Goal: Book appointment/travel/reservation

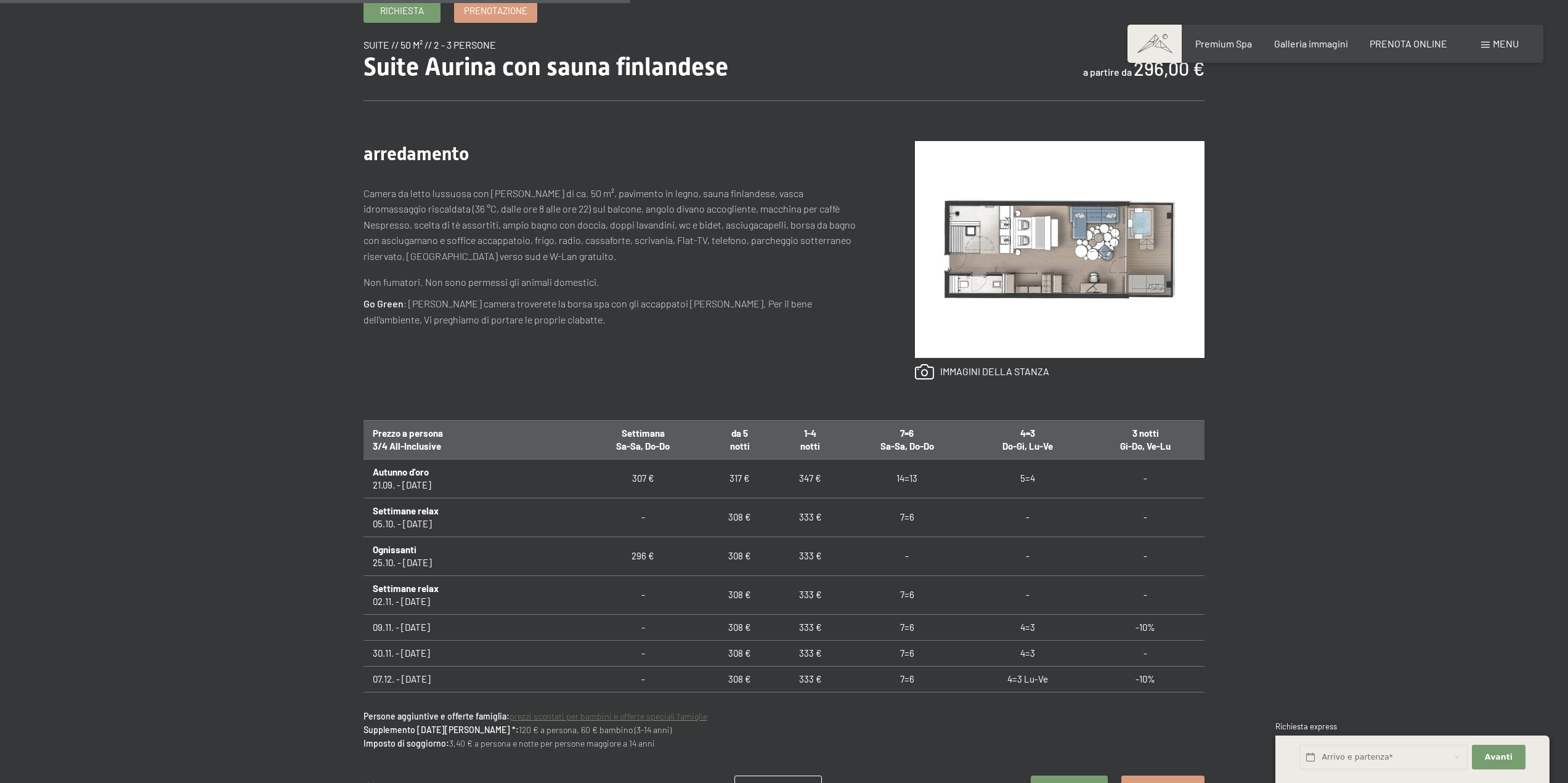
scroll to position [678, 0]
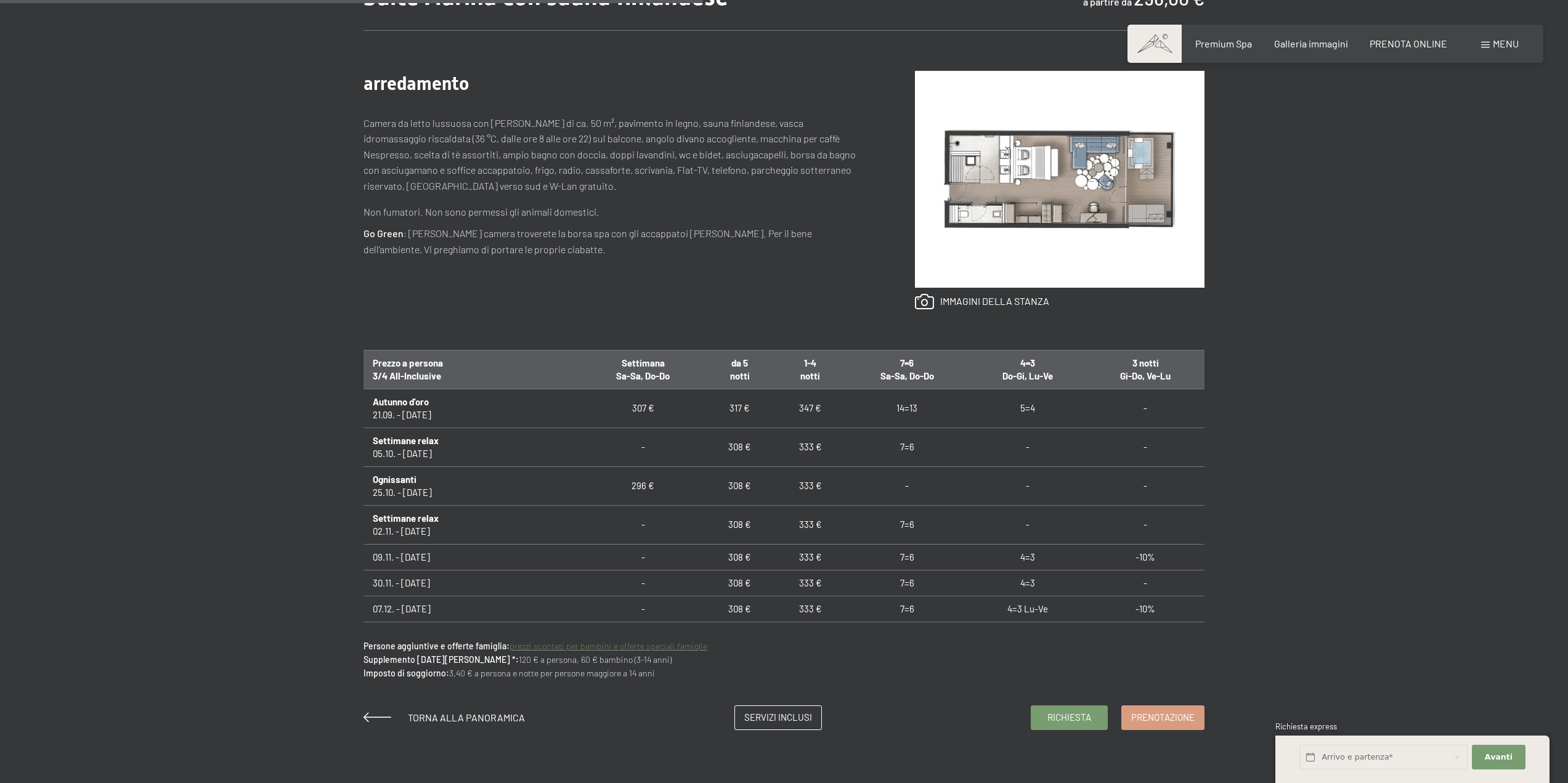
click at [566, 649] on link "prezzi scontati per bambini e offerte speciali famiglie" at bounding box center [608, 646] width 198 height 11
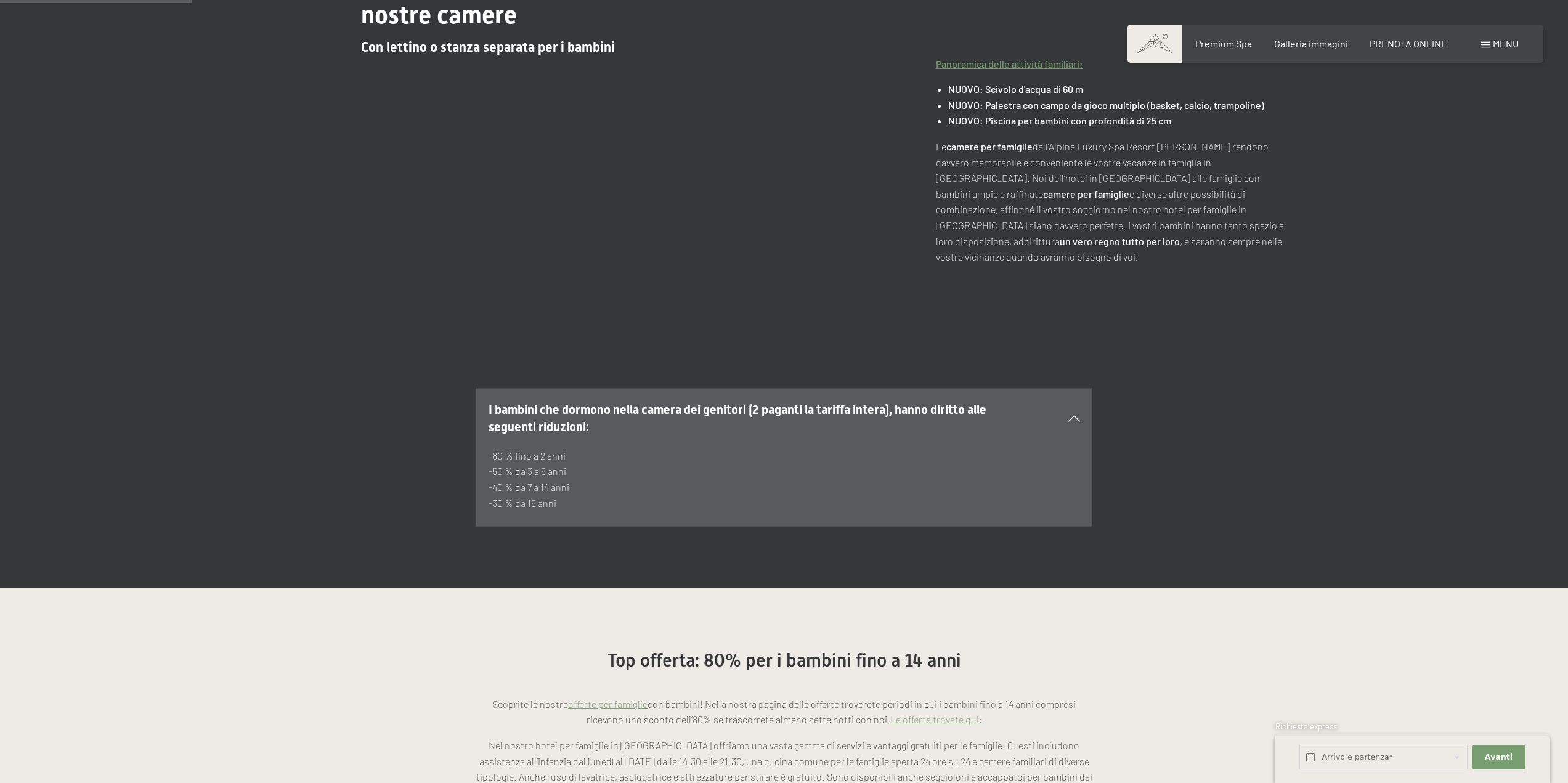
scroll to position [740, 0]
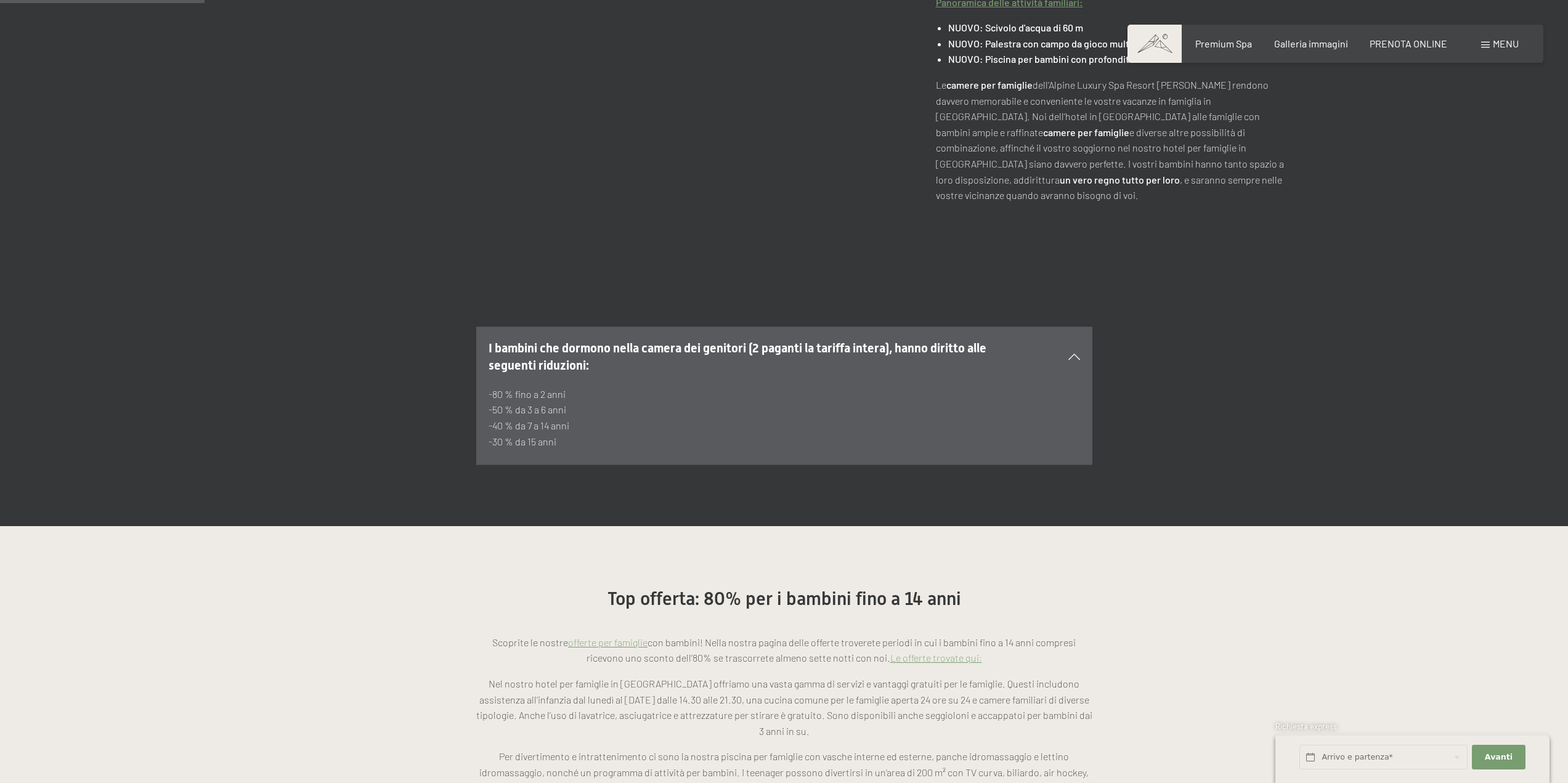
click at [608, 637] on link "offerte per famiglie" at bounding box center [608, 642] width 80 height 11
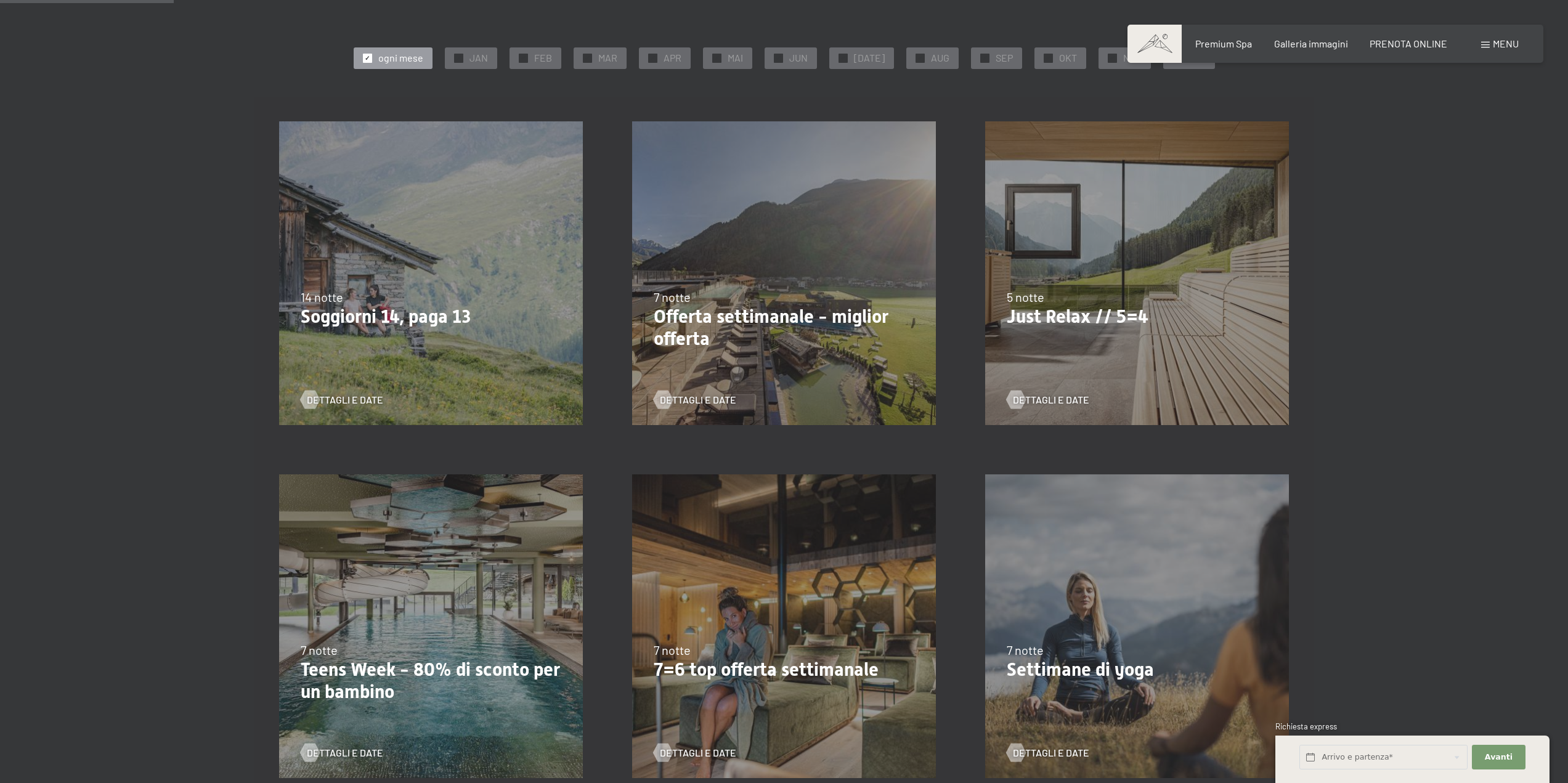
scroll to position [247, 0]
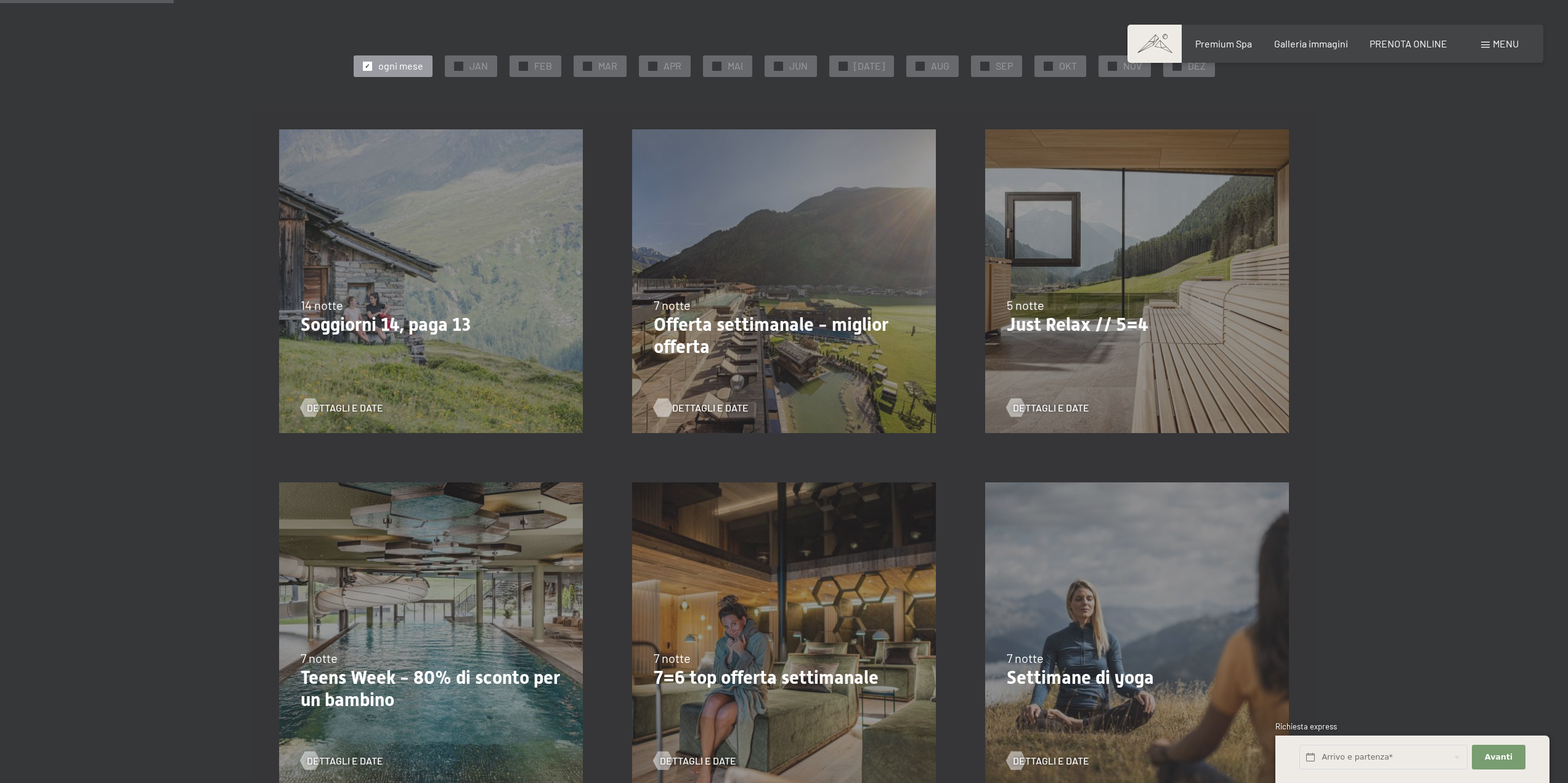
click at [712, 411] on span "Dettagli e Date" at bounding box center [710, 408] width 77 height 14
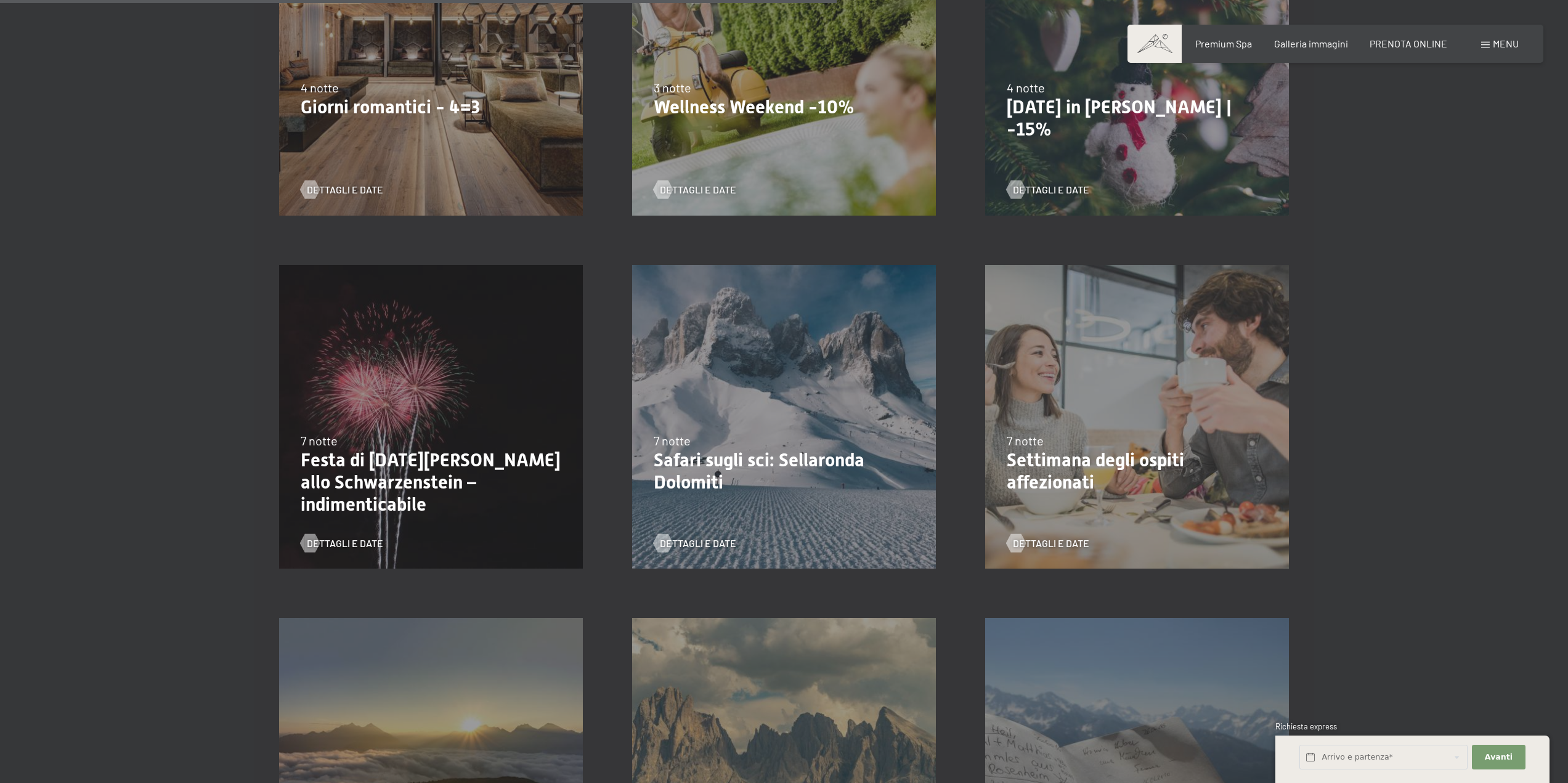
scroll to position [1232, 0]
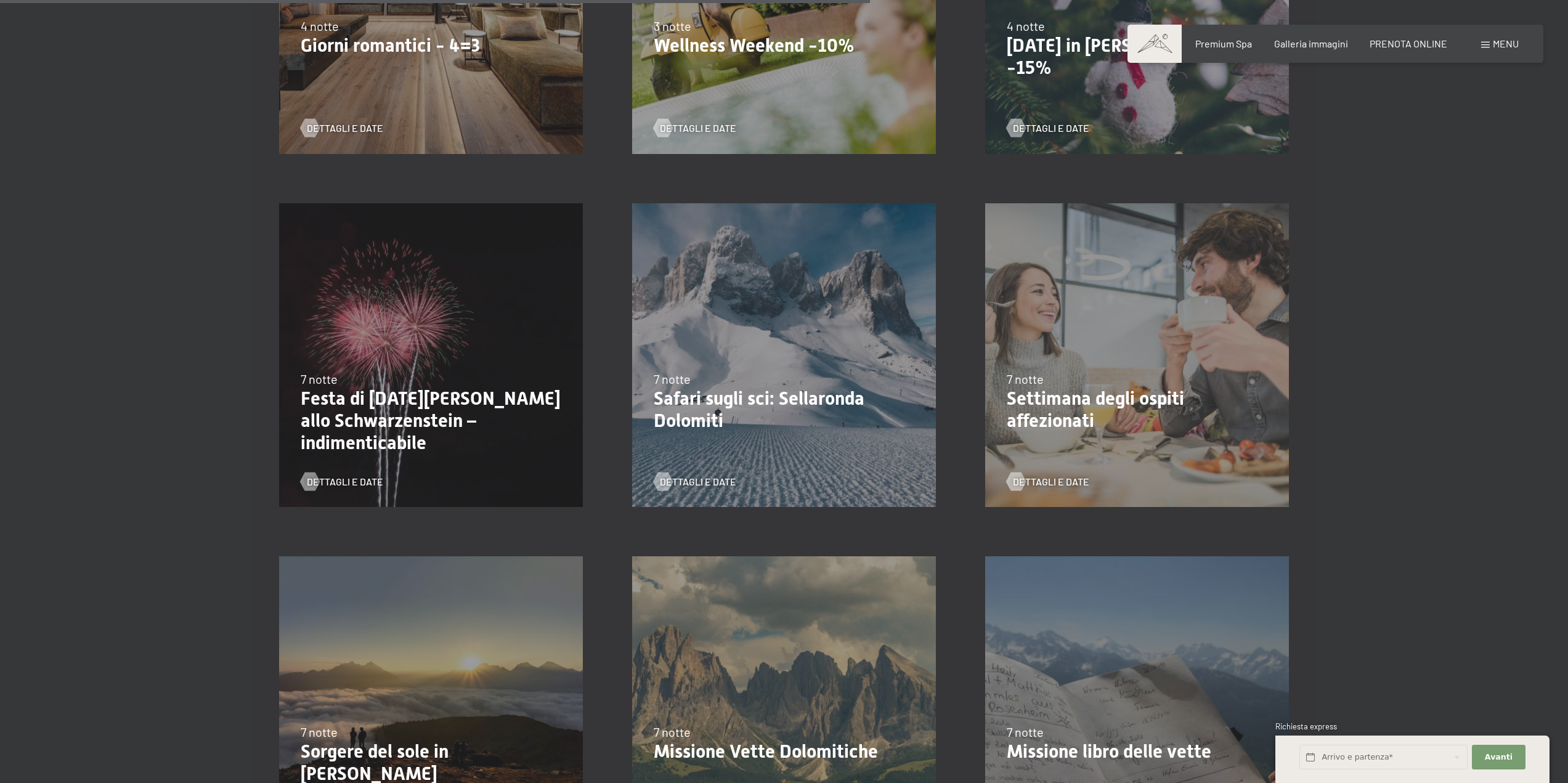
click at [1103, 398] on p "Settimana degli ospiti affezionati" at bounding box center [1137, 410] width 261 height 44
click at [1052, 475] on span "Dettagli e Date" at bounding box center [1063, 482] width 77 height 14
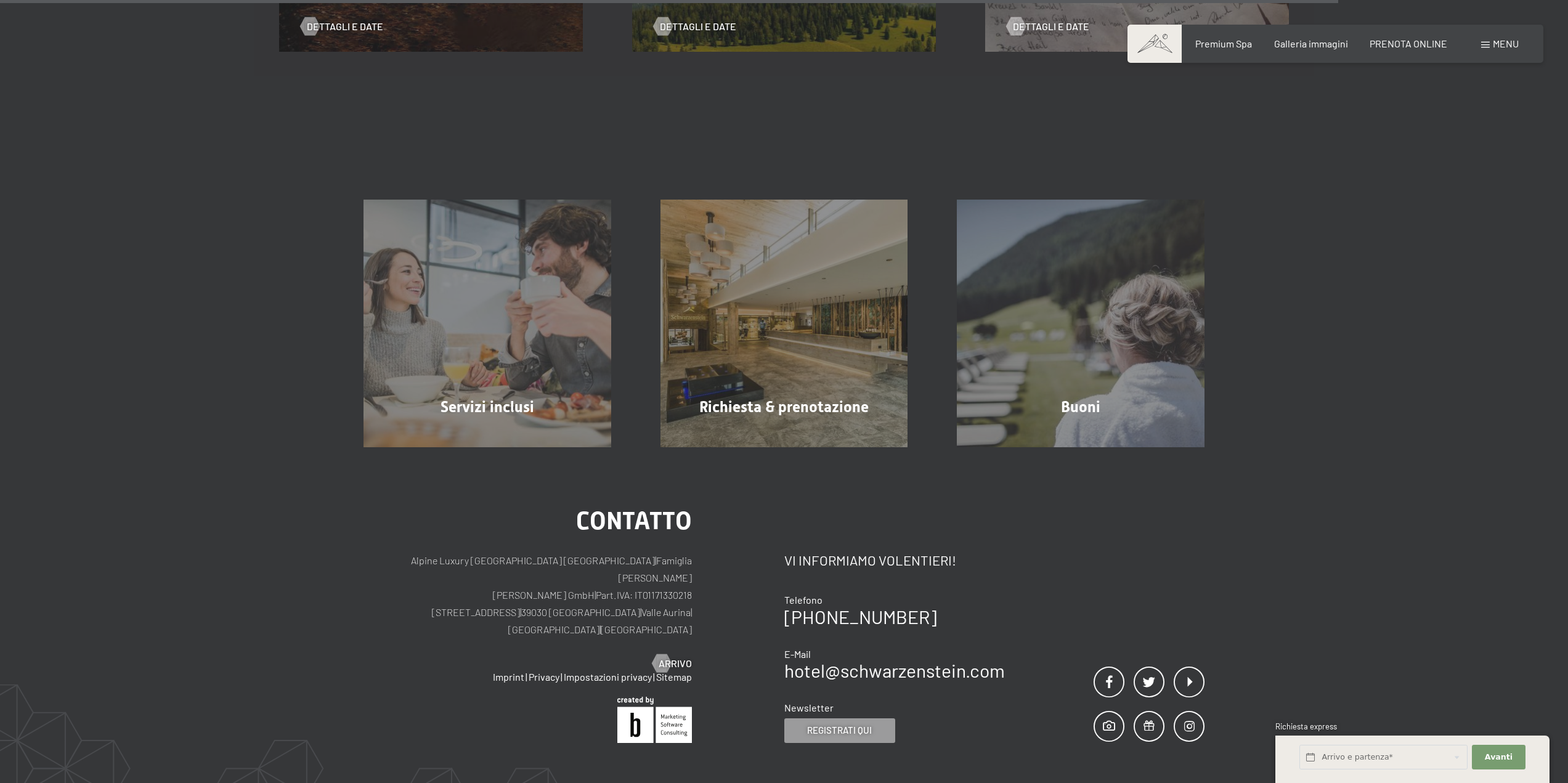
scroll to position [1910, 0]
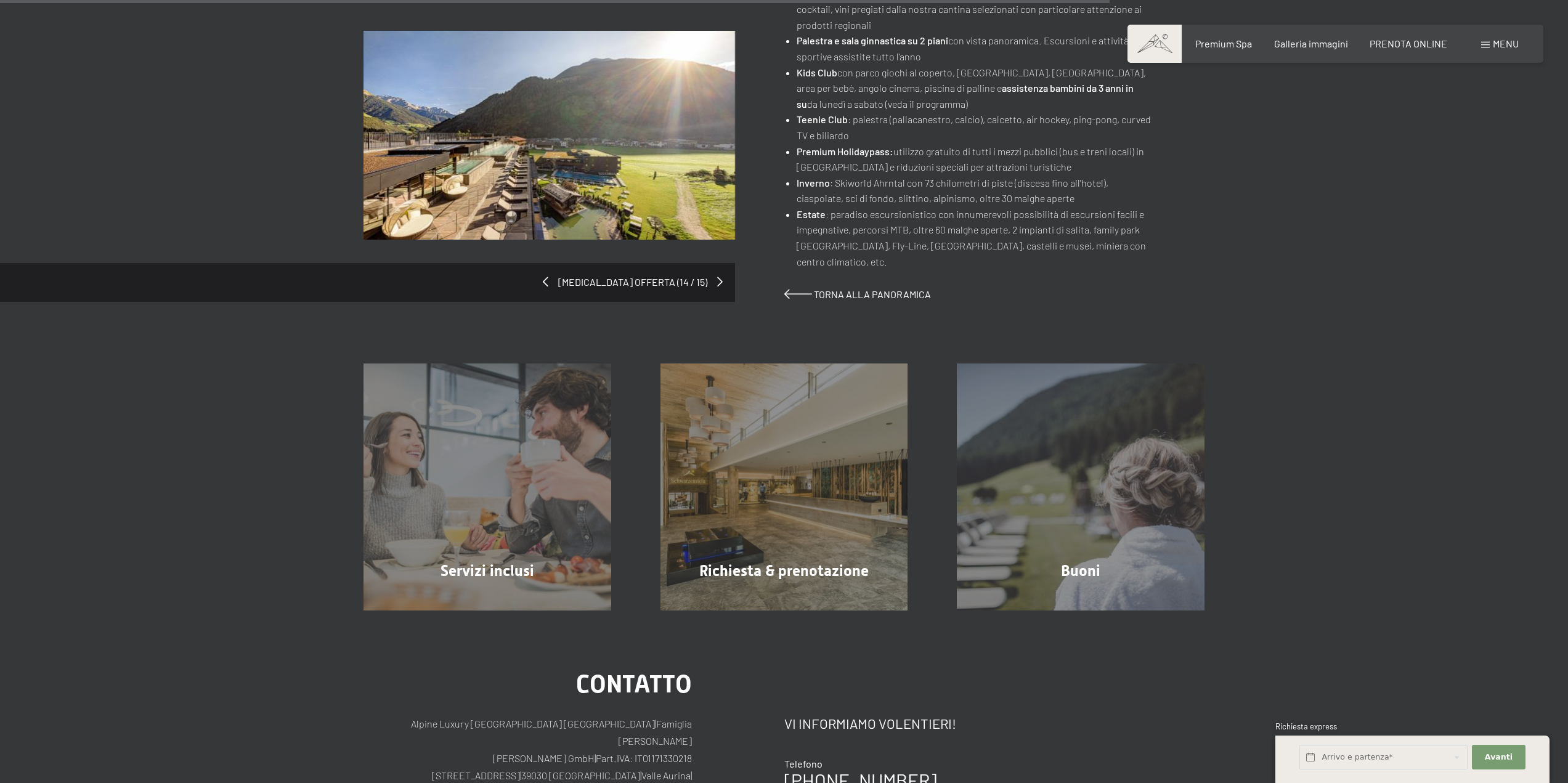
scroll to position [863, 0]
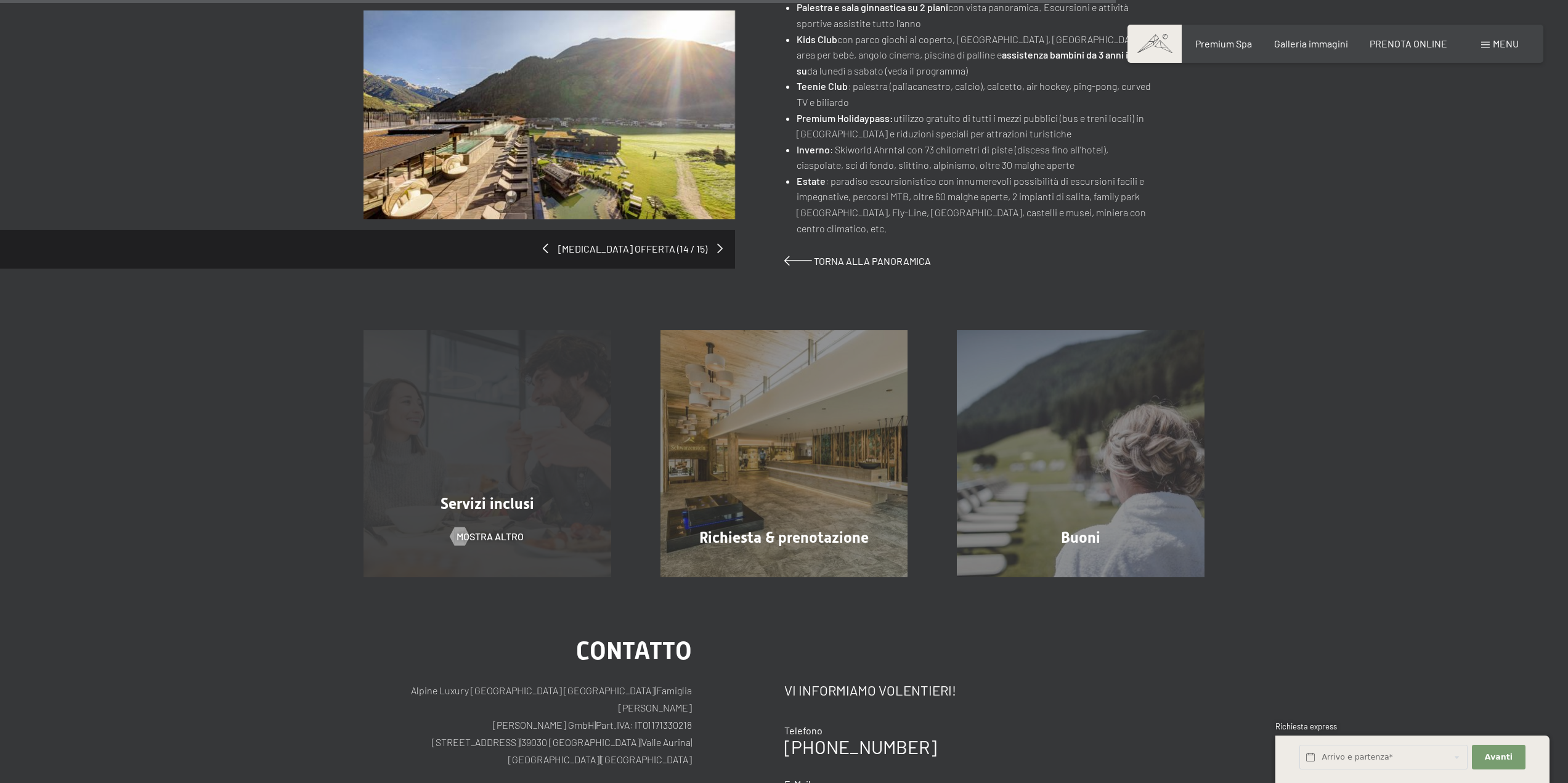
click at [470, 460] on div "Servizi inclusi mostra altro" at bounding box center [487, 454] width 297 height 247
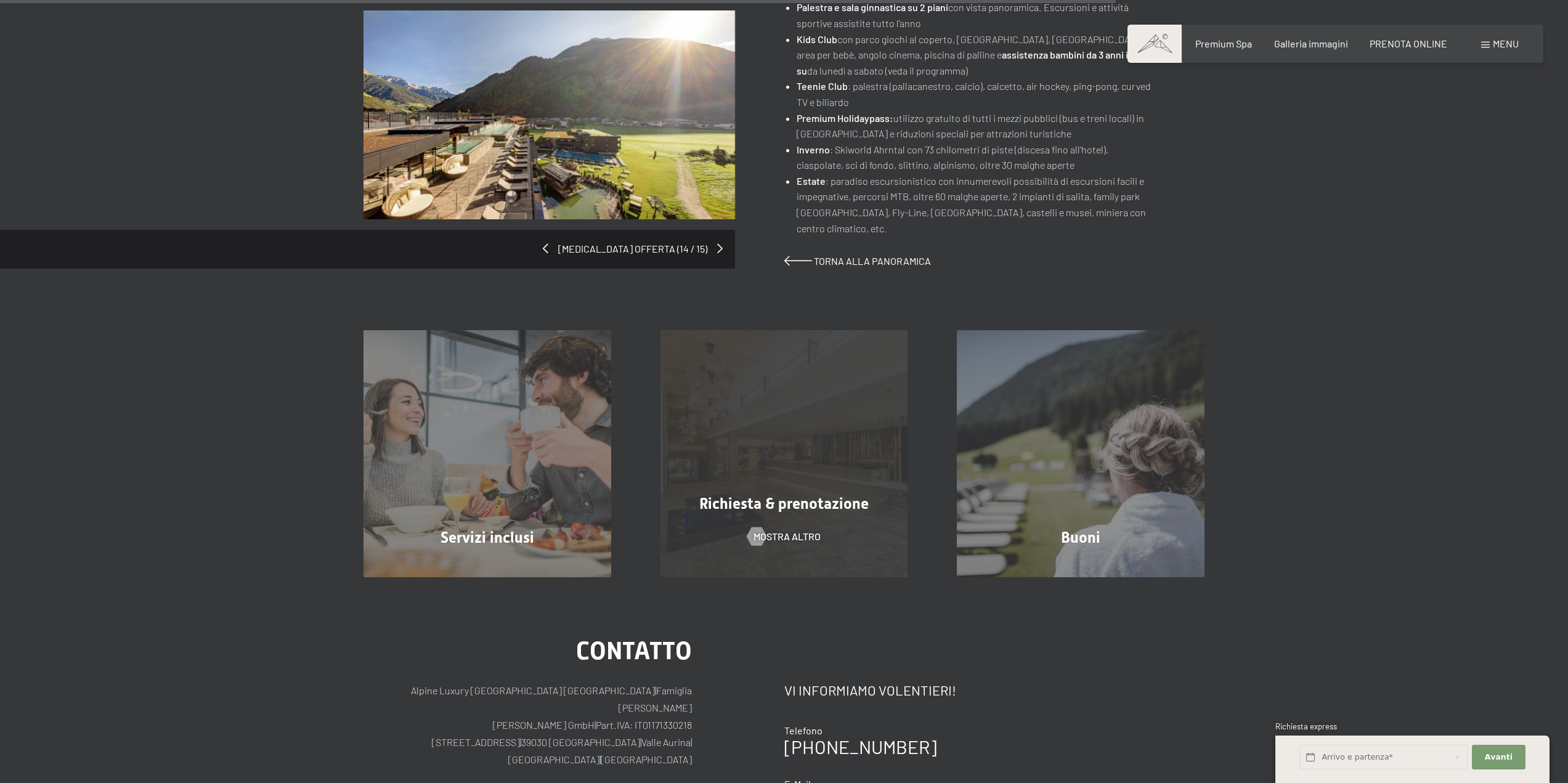
click at [824, 495] on span "Richiesta & prenotazione" at bounding box center [784, 504] width 169 height 18
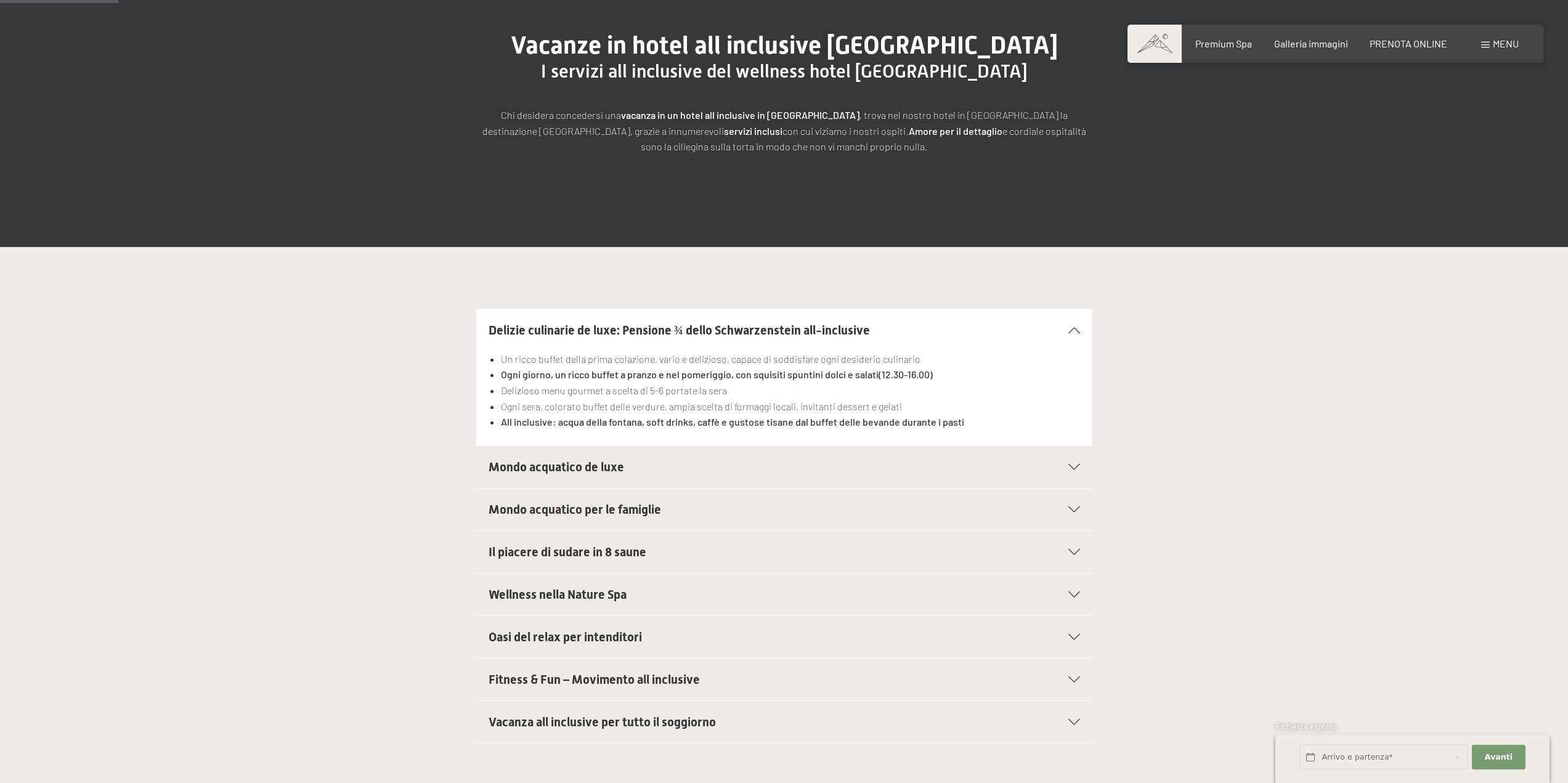
scroll to position [247, 0]
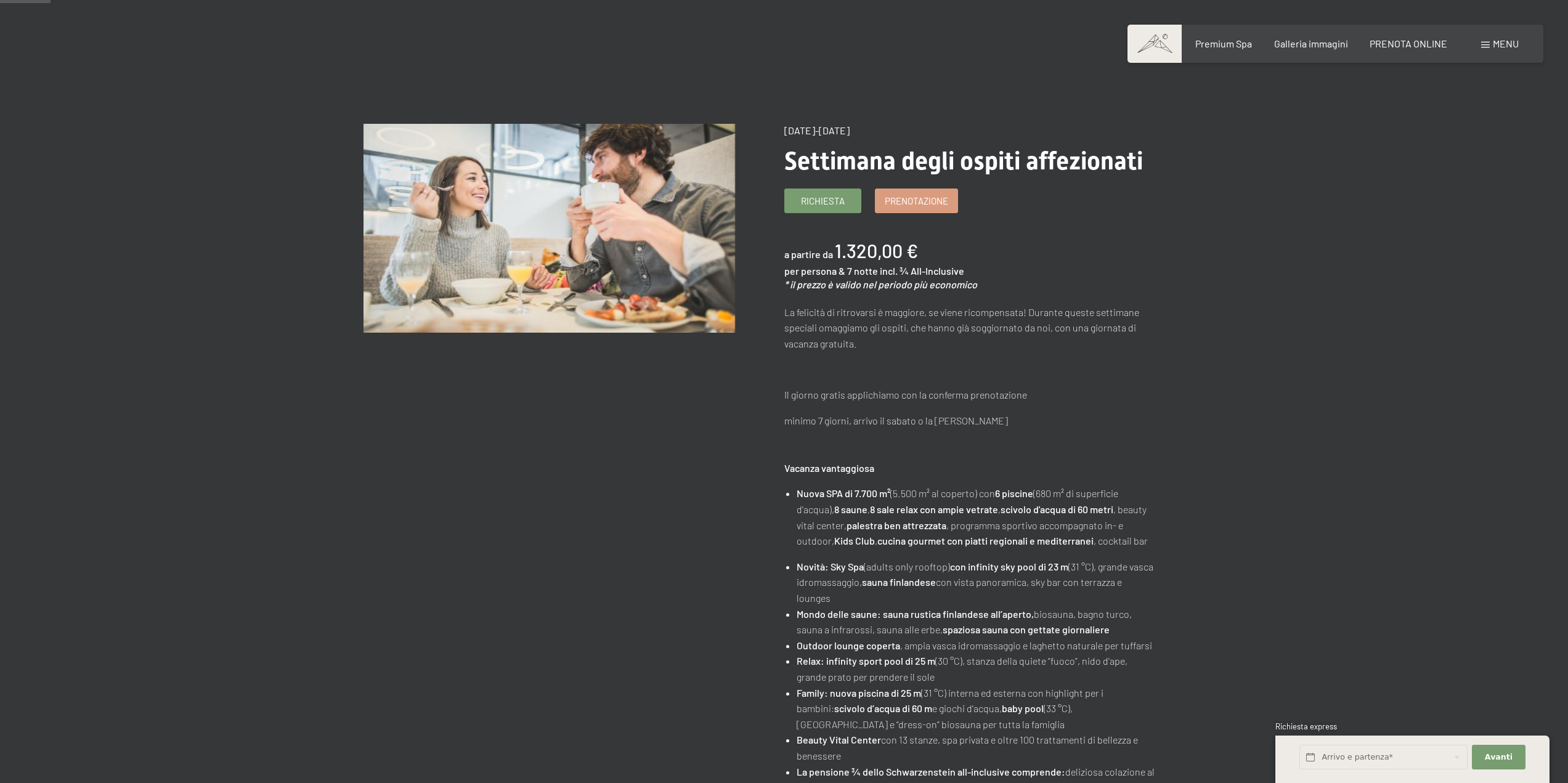
scroll to position [61, 0]
